Goal: Find specific page/section: Find specific page/section

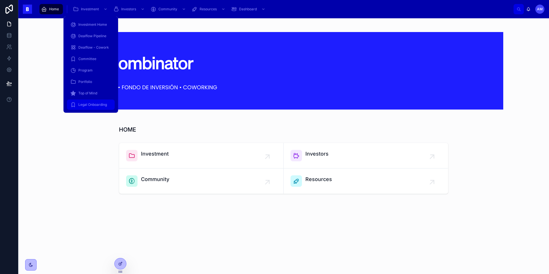
click at [83, 106] on span "Legal Onboarding" at bounding box center [92, 104] width 29 height 5
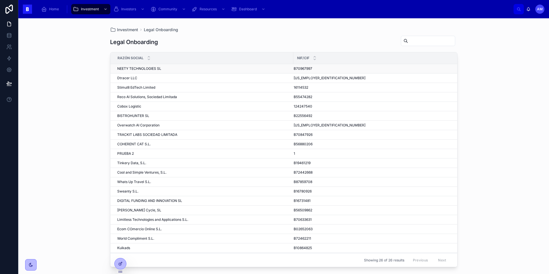
click at [181, 68] on div "NEETY TECHNOLOGIES SL NEETY TECHNOLOGIES SL" at bounding box center [203, 68] width 173 height 5
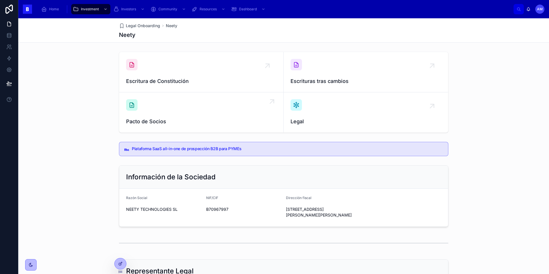
click at [175, 113] on div "Pacto de Socios" at bounding box center [201, 112] width 150 height 26
